Goal: Use online tool/utility: Utilize a website feature to perform a specific function

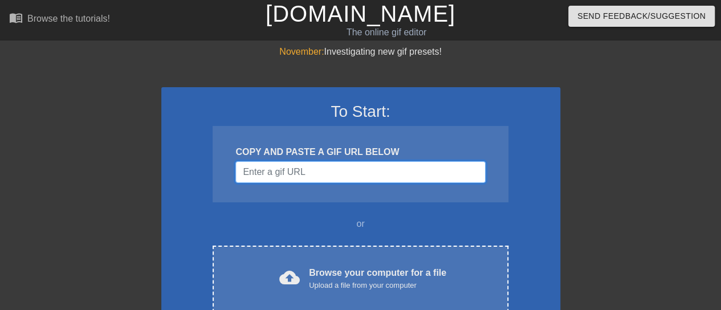
click at [332, 169] on input "Username" at bounding box center [361, 172] width 250 height 22
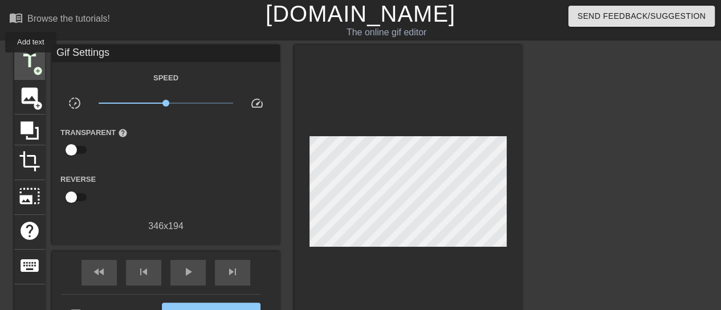
click at [31, 60] on span "title" at bounding box center [30, 61] width 22 height 22
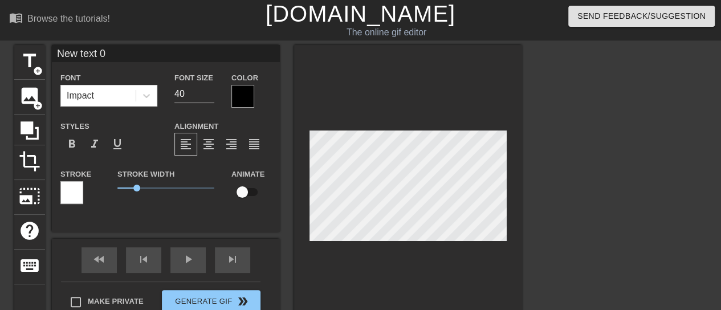
scroll to position [2, 3]
type input "B"
type textarea "B"
type input "Bu"
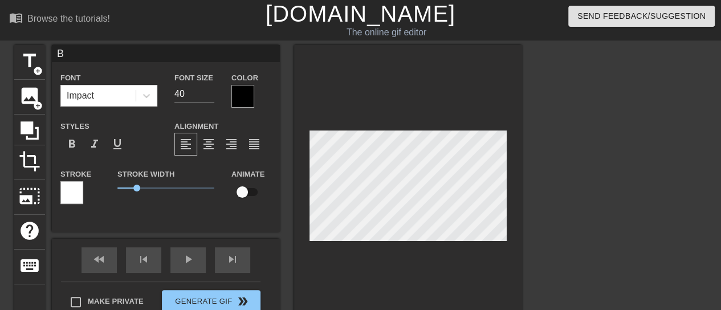
type textarea "Bu"
type input "Bul"
type textarea "Bul"
type input "Bull"
type textarea "Bull"
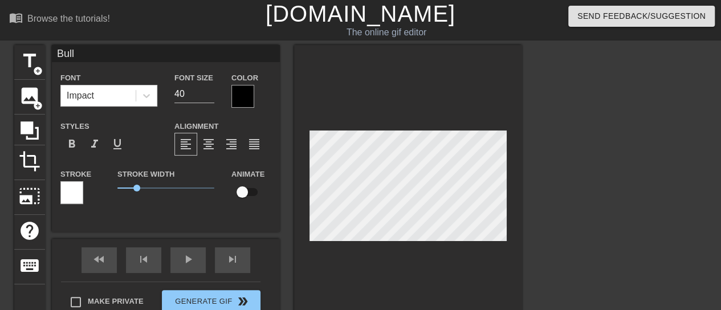
type input "BullN"
type textarea "BullN"
type input "BullNe"
type textarea "BullNe"
type input "BullNex"
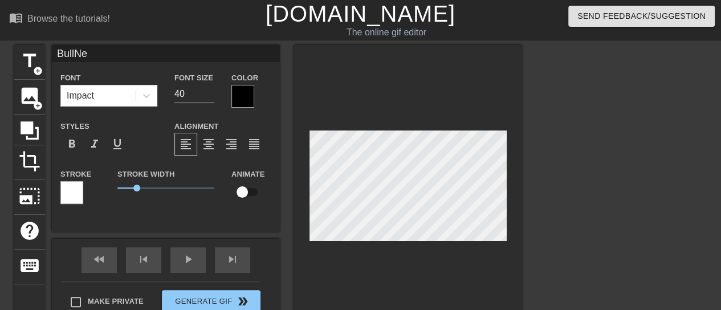
type textarea "BullNex"
type input "BullNext"
type textarea "BullNext"
type input "BullNextD"
type textarea "BullNextD"
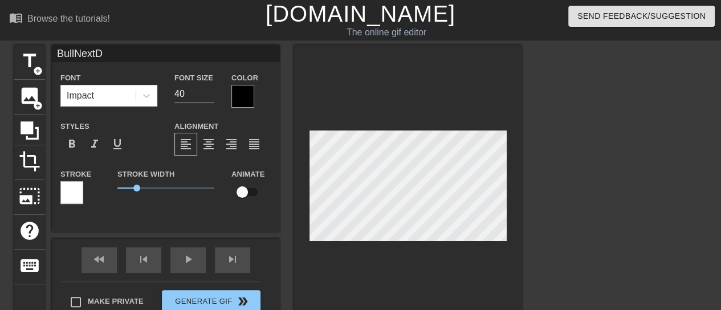
type input "BullNextDo"
type textarea "BullNextDo"
type input "BullNextDoo"
type textarea "BullNextDoo"
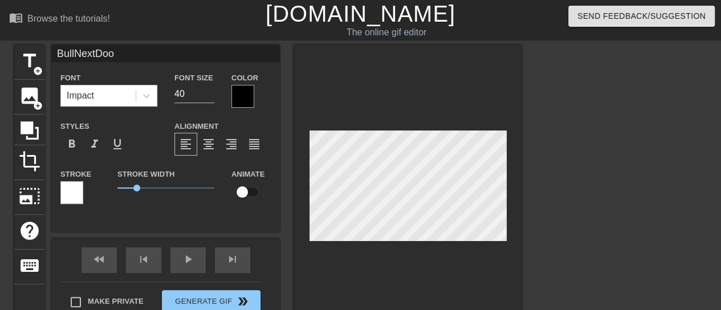
type input "BullNextDoor"
type textarea "BullNextDoor"
click at [239, 100] on div at bounding box center [243, 96] width 23 height 23
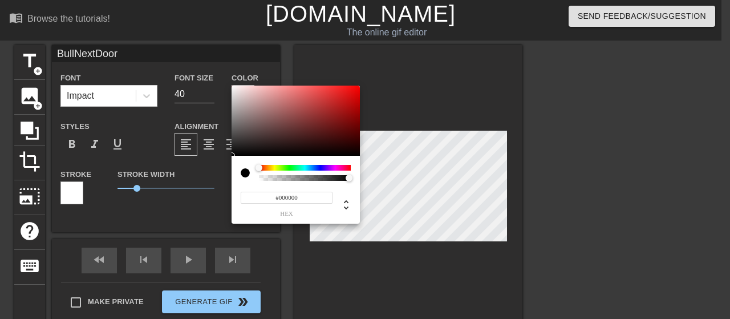
type input "#E30505"
click at [357, 93] on div at bounding box center [296, 121] width 128 height 71
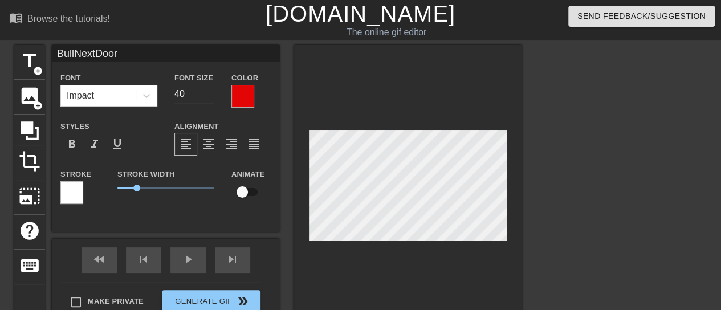
click at [67, 193] on div at bounding box center [71, 192] width 23 height 23
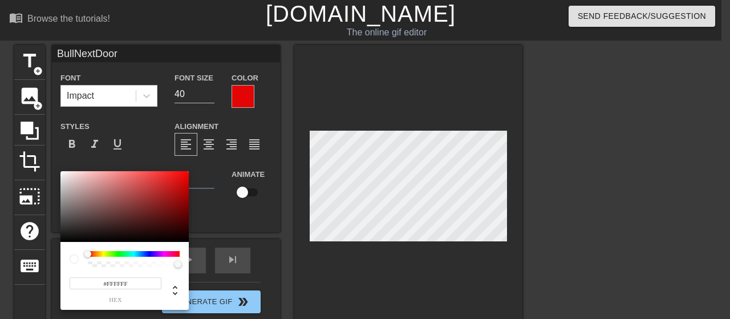
type input "#0C0101"
click at [182, 238] on div at bounding box center [124, 206] width 128 height 71
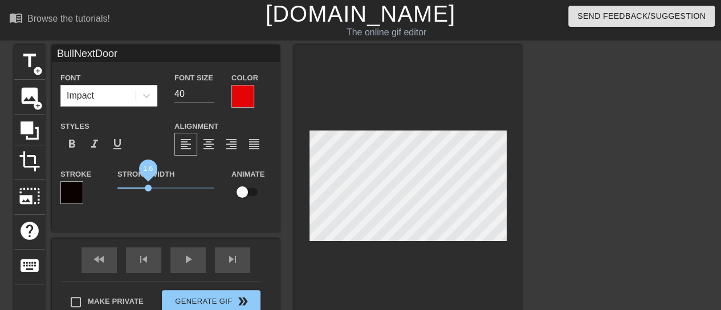
drag, startPoint x: 137, startPoint y: 189, endPoint x: 149, endPoint y: 190, distance: 12.0
click at [149, 190] on span "1.6" at bounding box center [148, 188] width 7 height 7
click at [96, 149] on span "format_italic" at bounding box center [95, 144] width 14 height 14
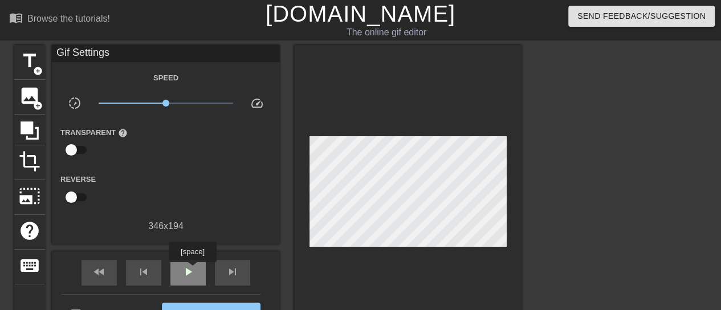
click at [192, 270] on span "play_arrow" at bounding box center [188, 272] width 14 height 14
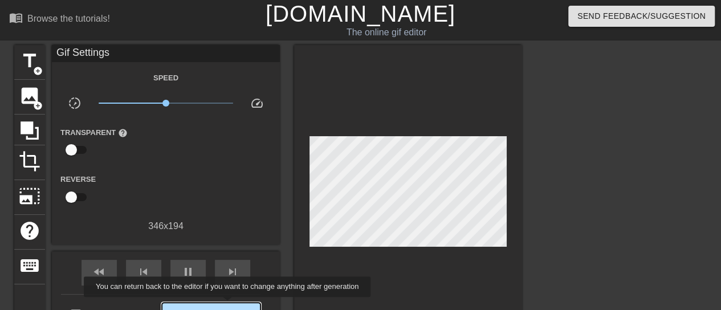
click at [229, 305] on button "Generate Gif double_arrow" at bounding box center [211, 314] width 99 height 23
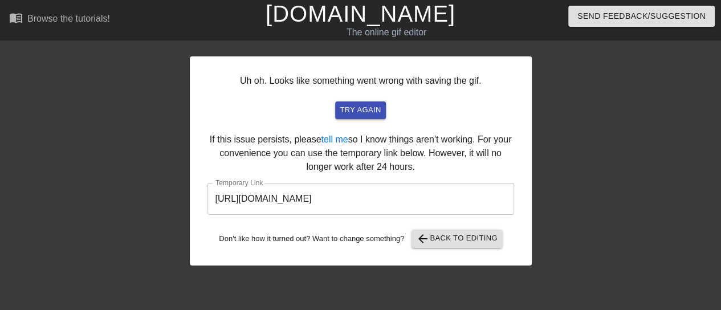
click at [307, 198] on input "[URL][DOMAIN_NAME]" at bounding box center [361, 199] width 307 height 32
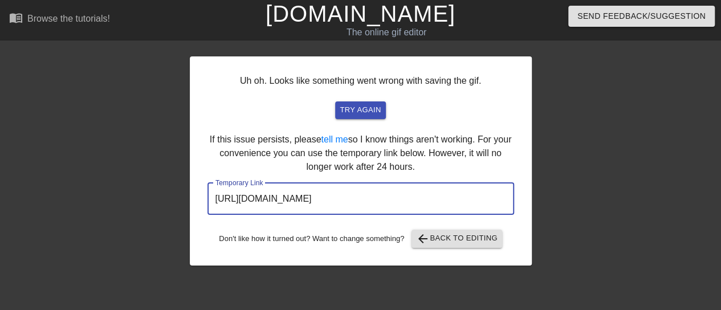
click at [307, 198] on input "[URL][DOMAIN_NAME]" at bounding box center [361, 199] width 307 height 32
